Goal: Contribute content: Add original content to the website for others to see

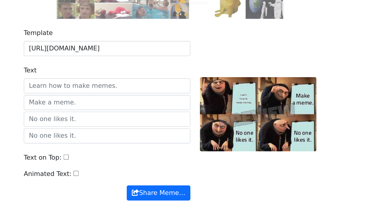
scroll to position [90, 0]
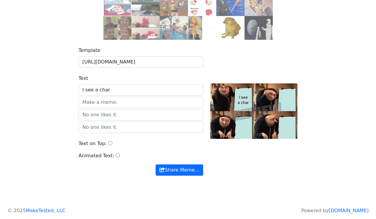
type input "I see a char"
click at [145, 106] on input "text" at bounding box center [141, 102] width 125 height 11
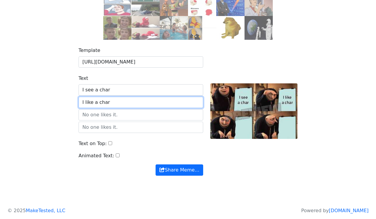
type input "I like a char"
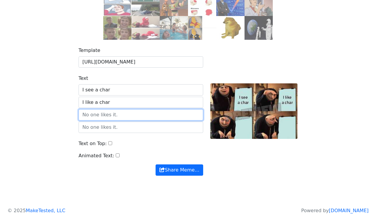
click at [135, 117] on input "text" at bounding box center [141, 114] width 125 height 11
type input "I react to the char"
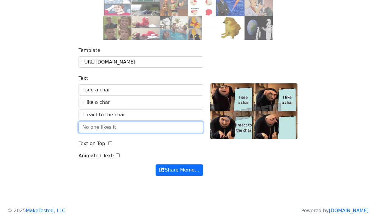
click at [121, 130] on input "text" at bounding box center [141, 127] width 125 height 11
type input "I own the char ?"
click at [179, 171] on button "Share Meme…" at bounding box center [180, 170] width 48 height 11
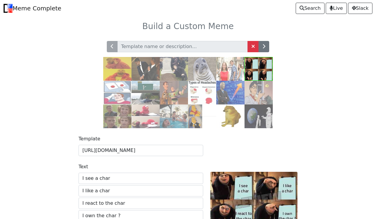
click at [294, 123] on div at bounding box center [187, 81] width 339 height 95
click at [194, 45] on input "text" at bounding box center [182, 46] width 131 height 11
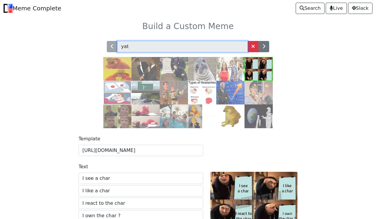
type input "yat"
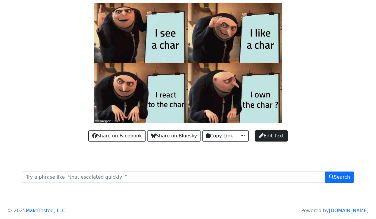
scroll to position [26, 0]
click at [240, 137] on span "button" at bounding box center [243, 136] width 6 height 5
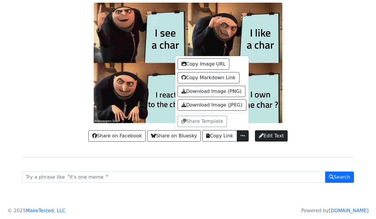
click at [322, 100] on div at bounding box center [187, 63] width 339 height 121
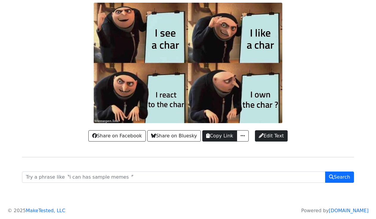
click at [225, 136] on button "Copy Link" at bounding box center [219, 136] width 34 height 11
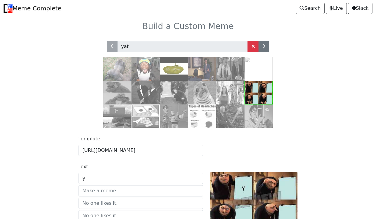
type input "y"
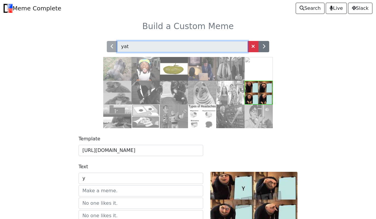
click at [178, 45] on input "yat" at bounding box center [182, 46] width 131 height 11
type input "yay"
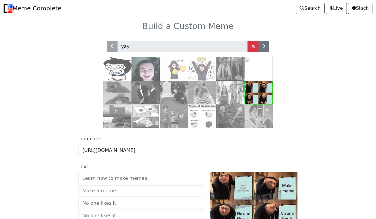
click at [329, 125] on div "yay" at bounding box center [187, 81] width 339 height 95
click at [116, 73] on img at bounding box center [117, 69] width 28 height 24
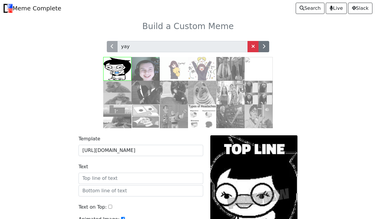
click at [169, 71] on img at bounding box center [174, 69] width 28 height 24
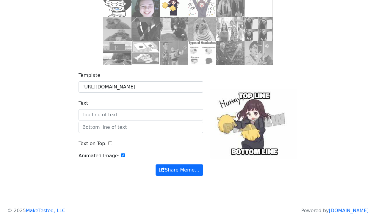
scroll to position [65, 0]
type input "welcome to"
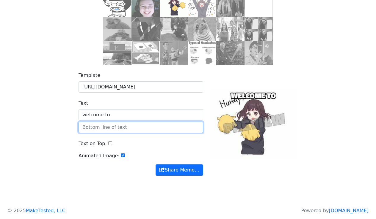
click at [167, 128] on input "text" at bounding box center [141, 127] width 125 height 11
type input "Worlds Finest"
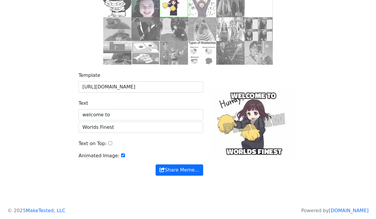
click at [108, 143] on input "Text on Top:" at bounding box center [110, 144] width 4 height 4
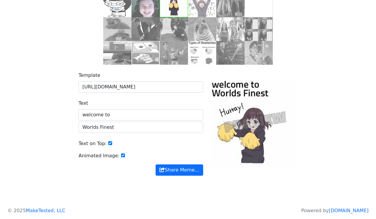
click at [108, 144] on input "Text on Top:" at bounding box center [110, 144] width 4 height 4
checkbox input "false"
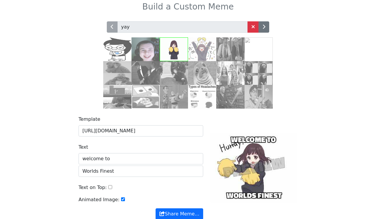
scroll to position [22, 0]
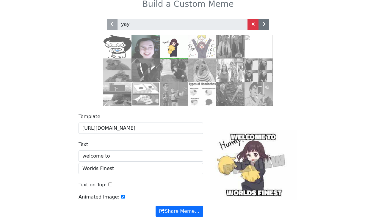
click at [206, 101] on img at bounding box center [202, 94] width 28 height 24
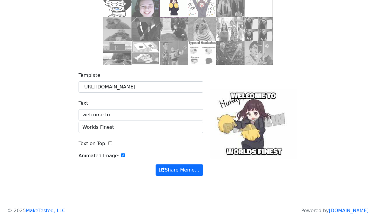
scroll to position [65, 0]
click at [185, 170] on button "Share Meme…" at bounding box center [180, 170] width 48 height 11
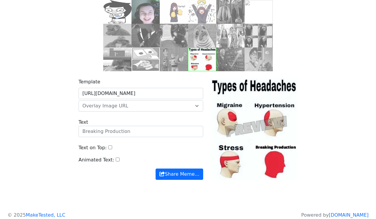
scroll to position [54, 0]
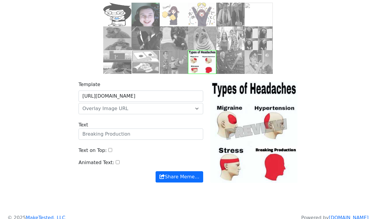
click at [171, 67] on img at bounding box center [174, 62] width 28 height 24
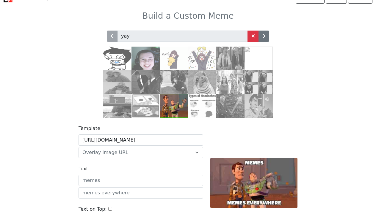
scroll to position [14, 0]
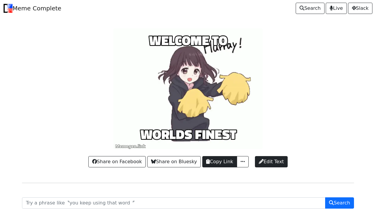
click at [223, 164] on button "Copy Link" at bounding box center [219, 161] width 34 height 11
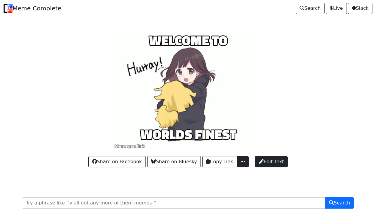
click at [241, 165] on button "button" at bounding box center [243, 161] width 12 height 11
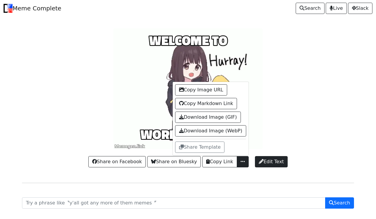
click at [289, 131] on div at bounding box center [187, 89] width 339 height 121
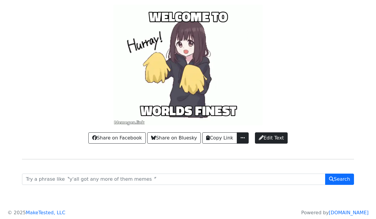
scroll to position [23, 0]
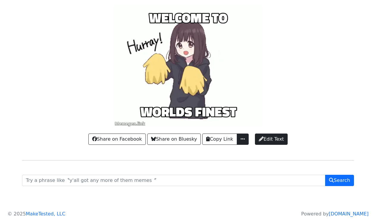
click at [244, 139] on span "button" at bounding box center [243, 139] width 6 height 5
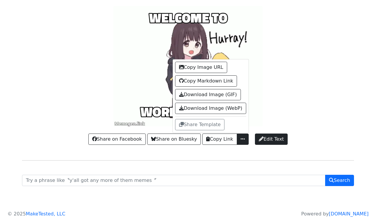
click at [253, 123] on div at bounding box center [187, 66] width 339 height 121
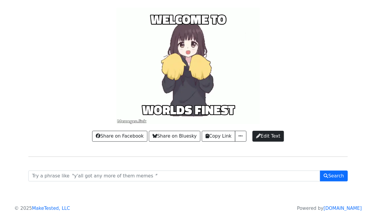
scroll to position [20, 0]
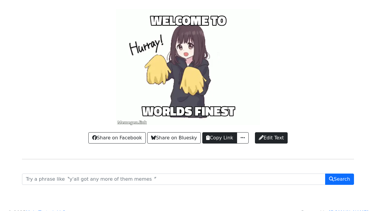
click at [221, 140] on button "Copy Link" at bounding box center [219, 137] width 34 height 11
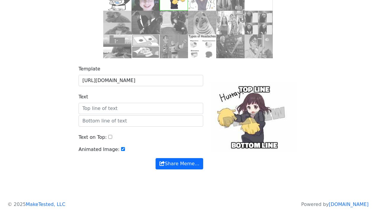
scroll to position [72, 0]
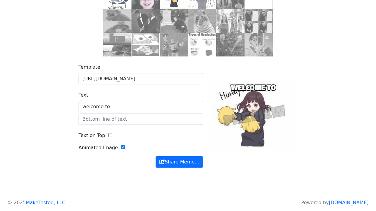
type input "welcome to"
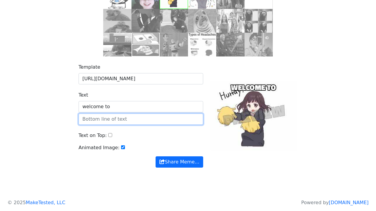
click at [132, 120] on input "text" at bounding box center [141, 119] width 125 height 11
type input "t"
type input "The worlds finest"
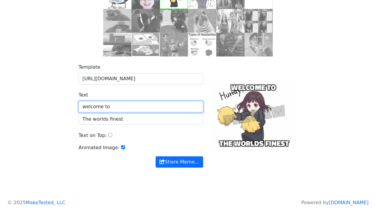
click at [86, 107] on input "welcome to" at bounding box center [141, 106] width 125 height 11
type input "Welcome to"
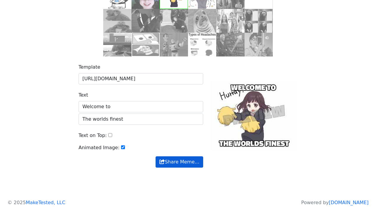
click at [167, 163] on button "Share Meme…" at bounding box center [180, 161] width 48 height 11
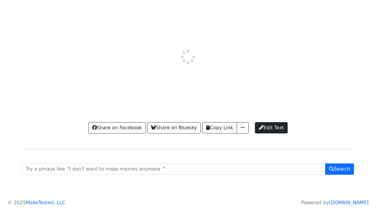
scroll to position [30, 0]
click at [223, 129] on button "Copy Link" at bounding box center [219, 127] width 34 height 11
